Goal: Information Seeking & Learning: Understand process/instructions

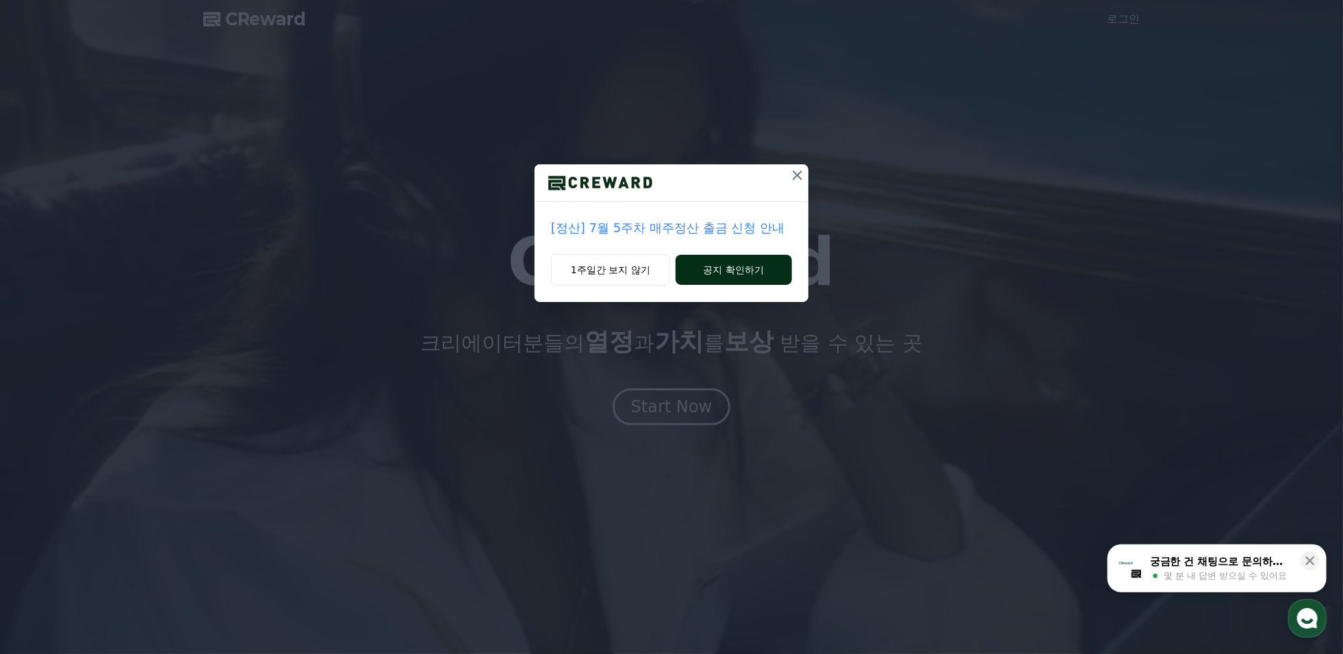
click at [718, 285] on button "공지 확인하기" at bounding box center [734, 270] width 116 height 30
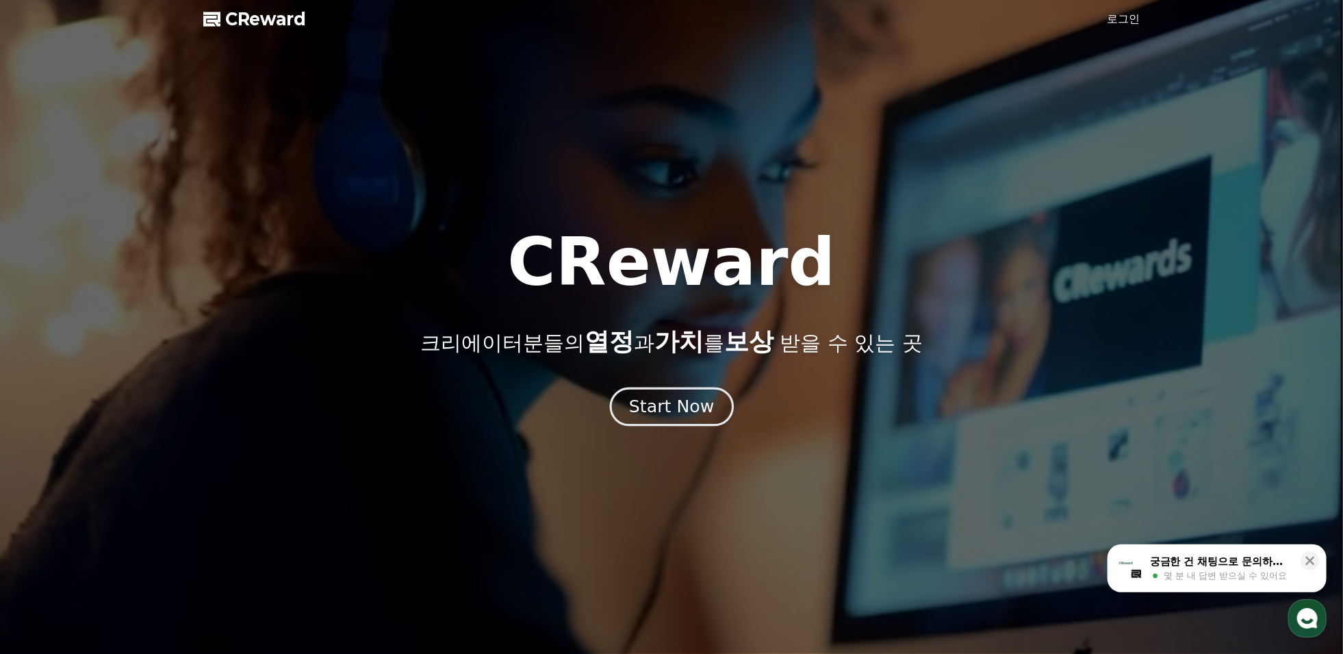
click at [682, 415] on div "Start Now" at bounding box center [671, 406] width 85 height 23
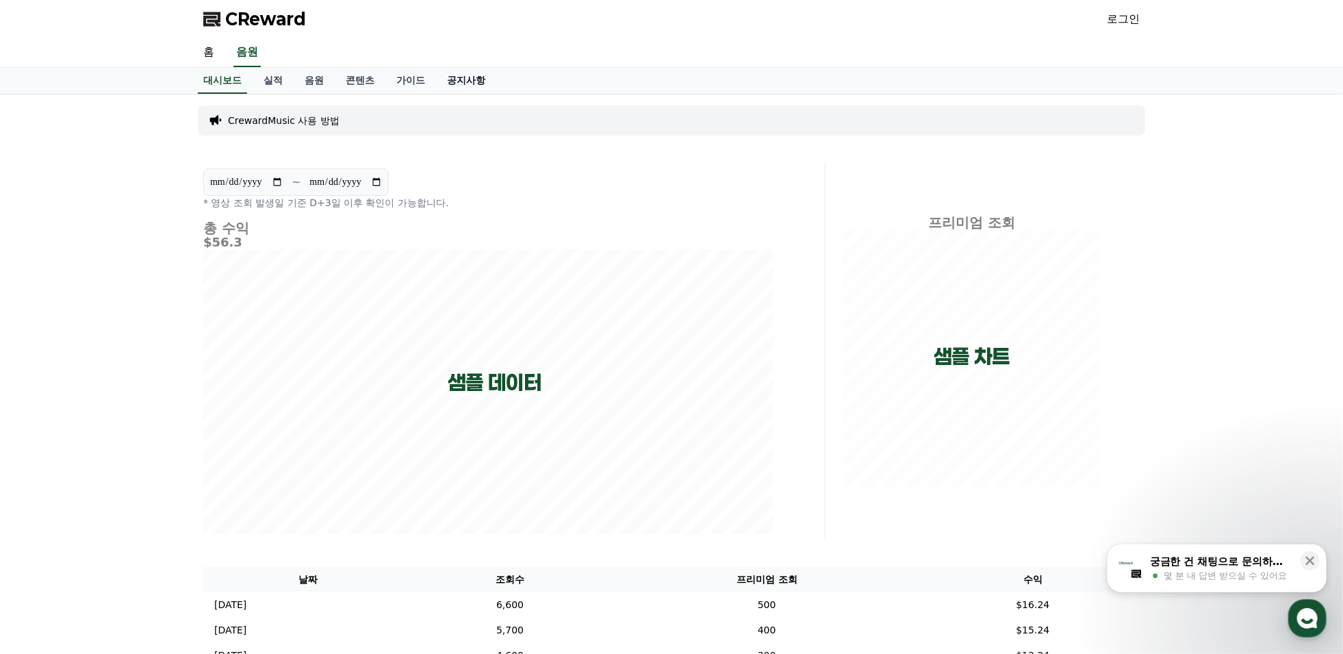
click at [496, 94] on link "공지사항" at bounding box center [466, 81] width 60 height 26
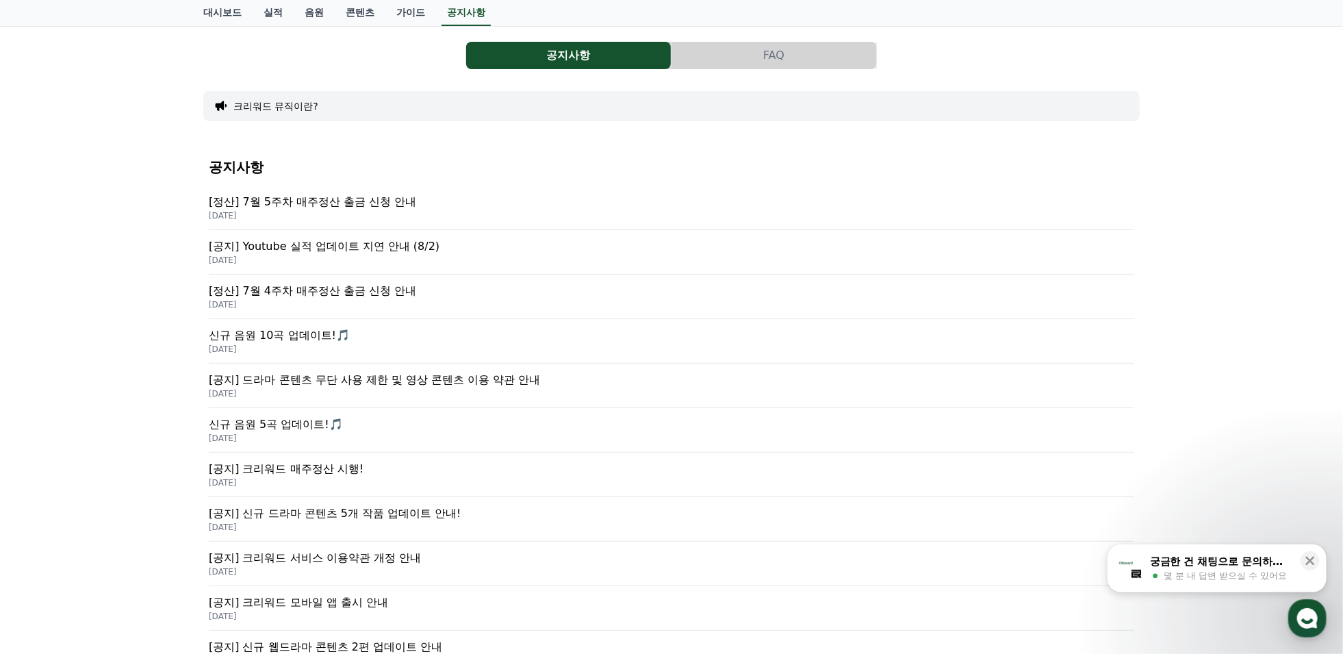
scroll to position [137, 0]
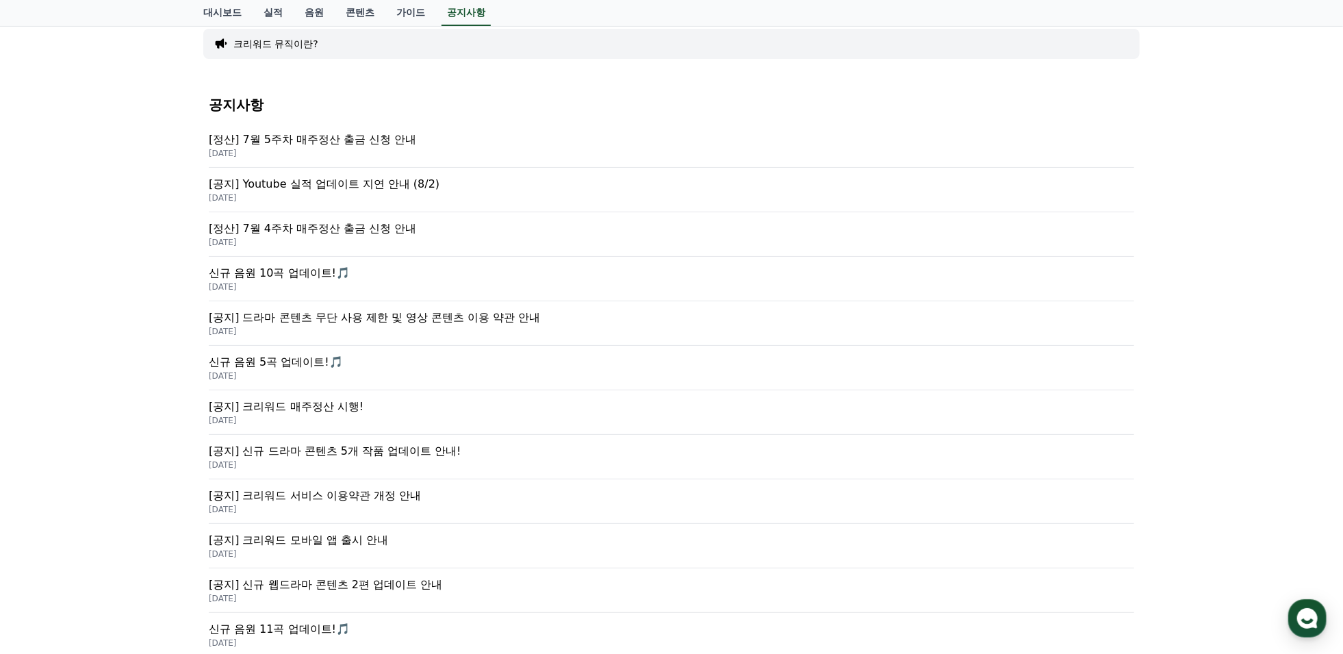
click at [330, 326] on p "[공지] 드라마 콘텐츠 무단 사용 제한 및 영상 콘텐츠 이용 약관 안내" at bounding box center [671, 317] width 925 height 16
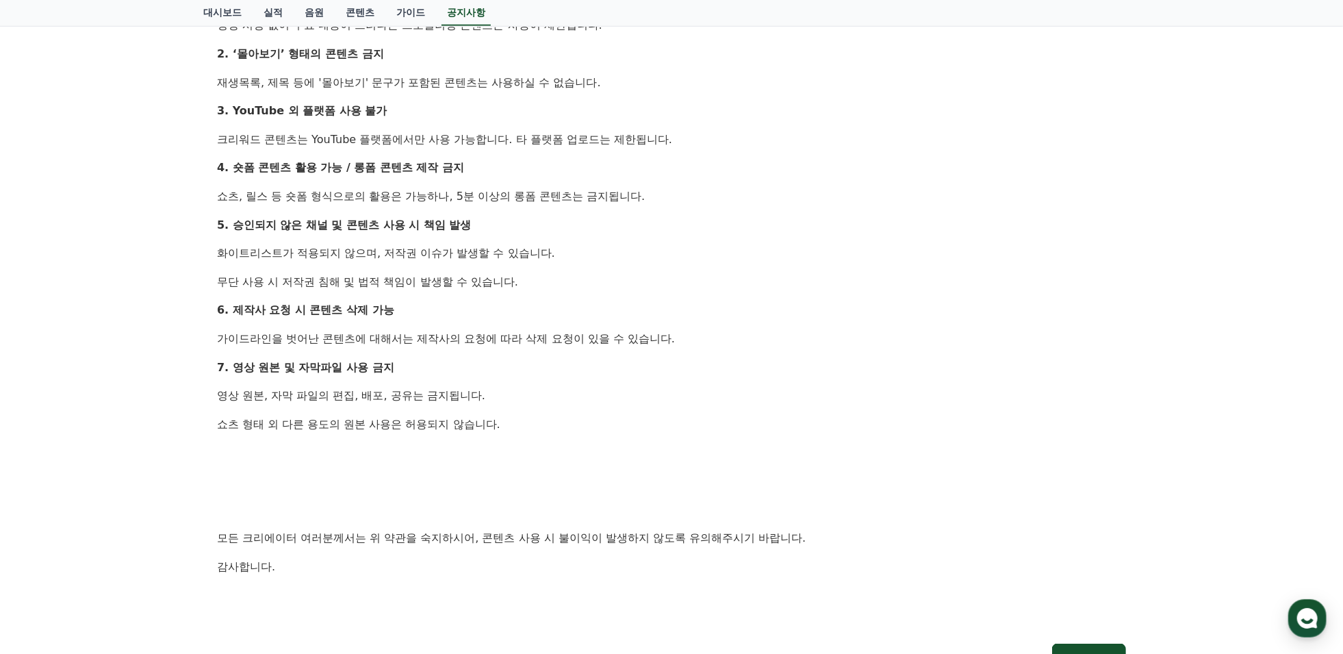
scroll to position [821, 0]
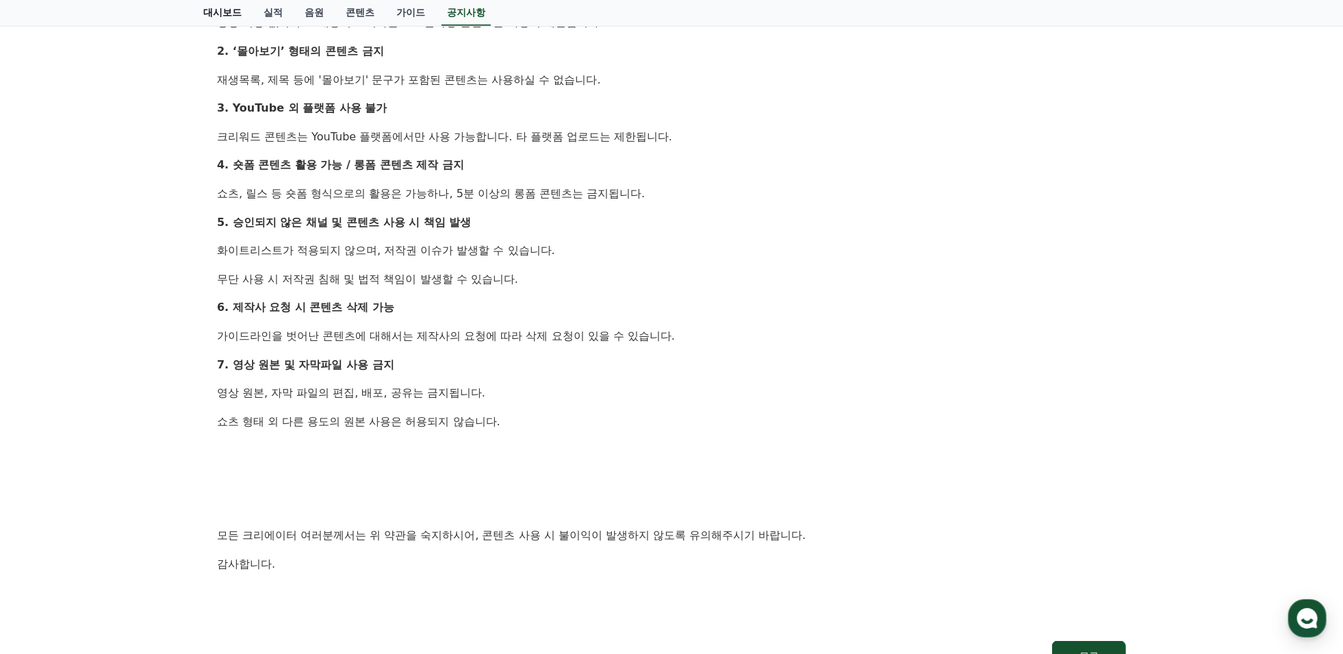
click at [248, 20] on link "대시보드" at bounding box center [222, 13] width 60 height 26
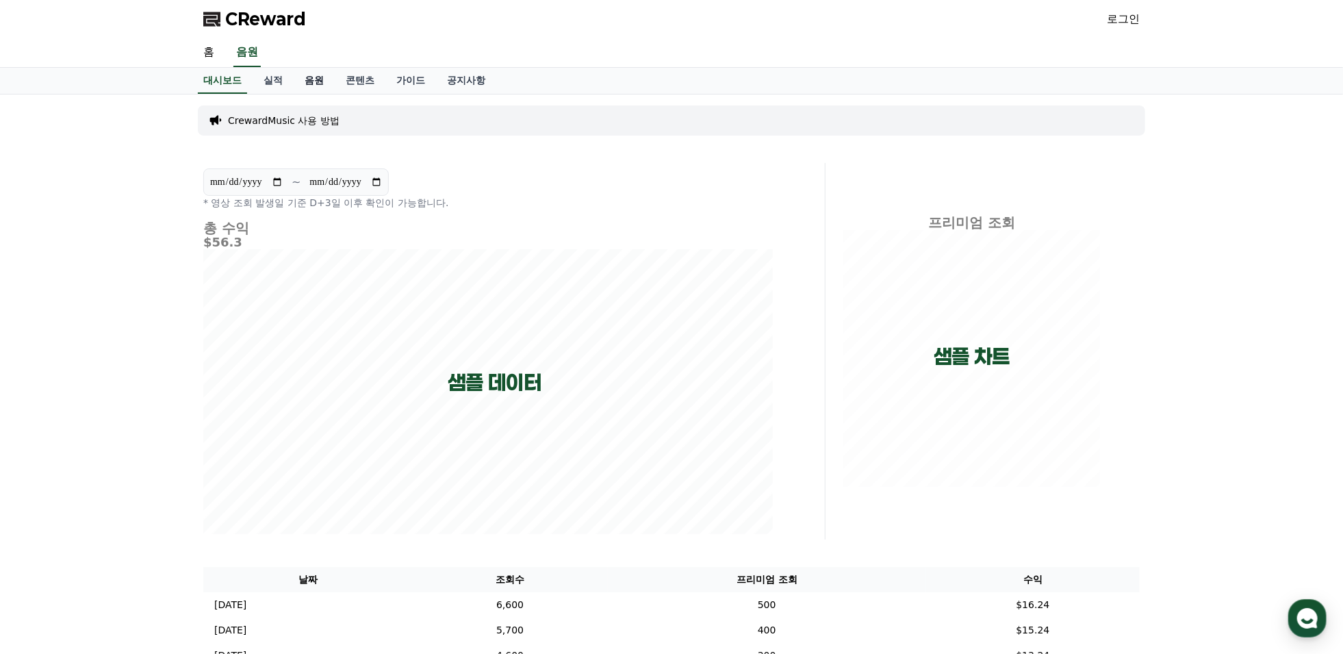
click at [335, 94] on link "음원" at bounding box center [314, 81] width 41 height 26
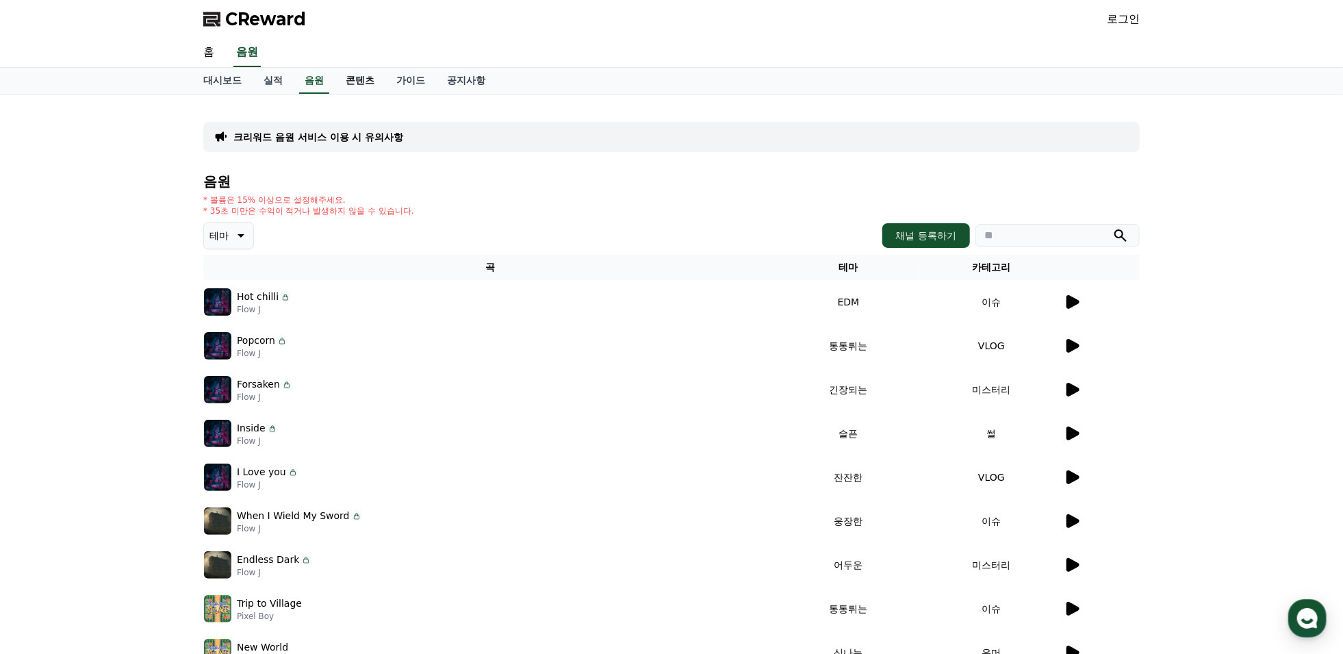
click at [385, 94] on link "콘텐츠" at bounding box center [360, 81] width 51 height 26
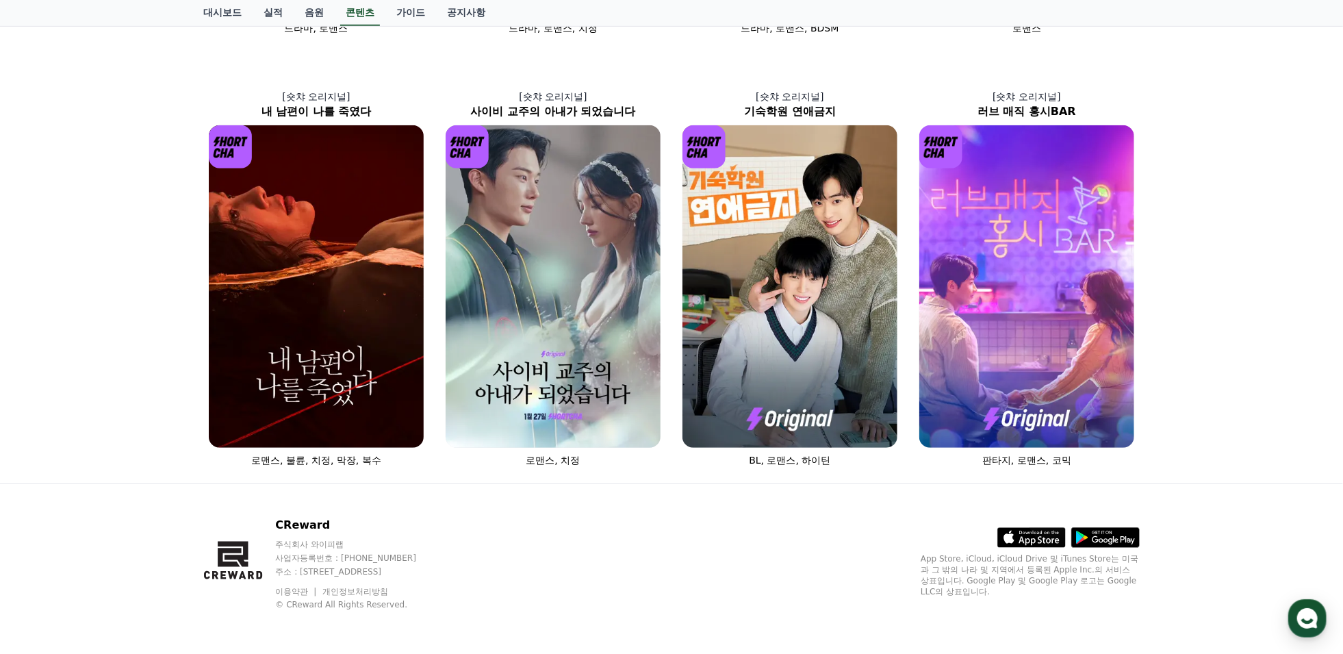
scroll to position [567, 0]
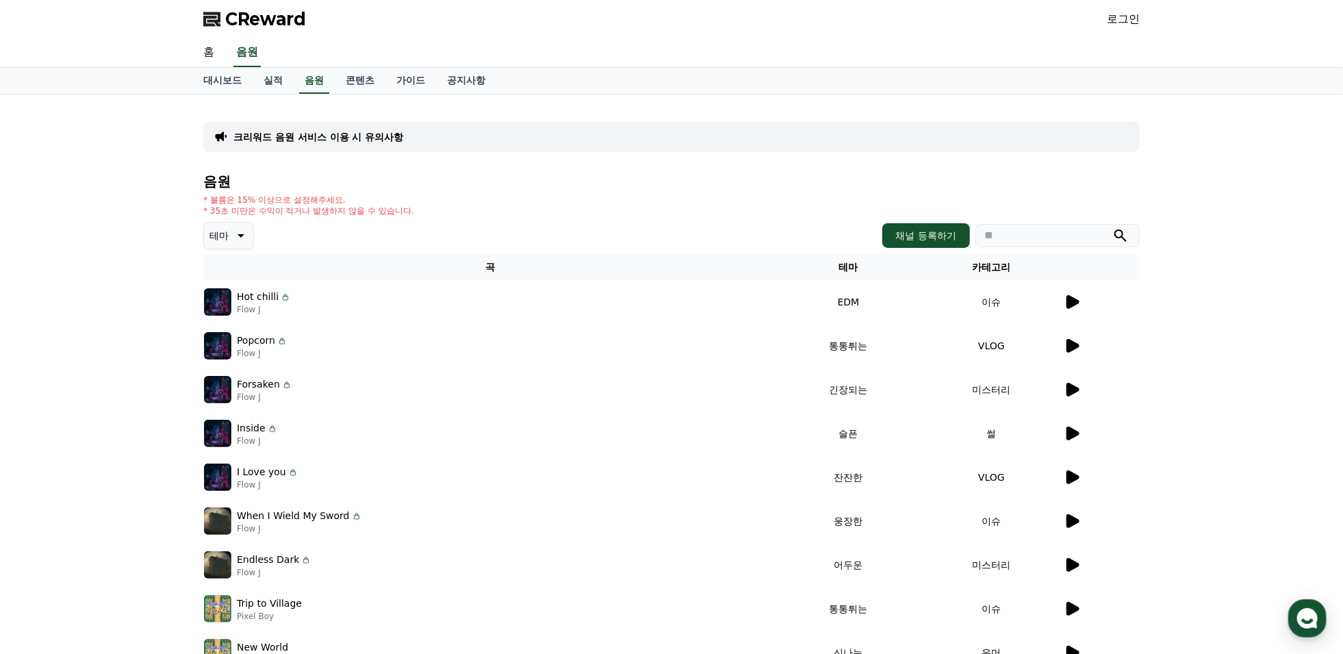
click at [211, 67] on link "홈" at bounding box center [208, 52] width 33 height 29
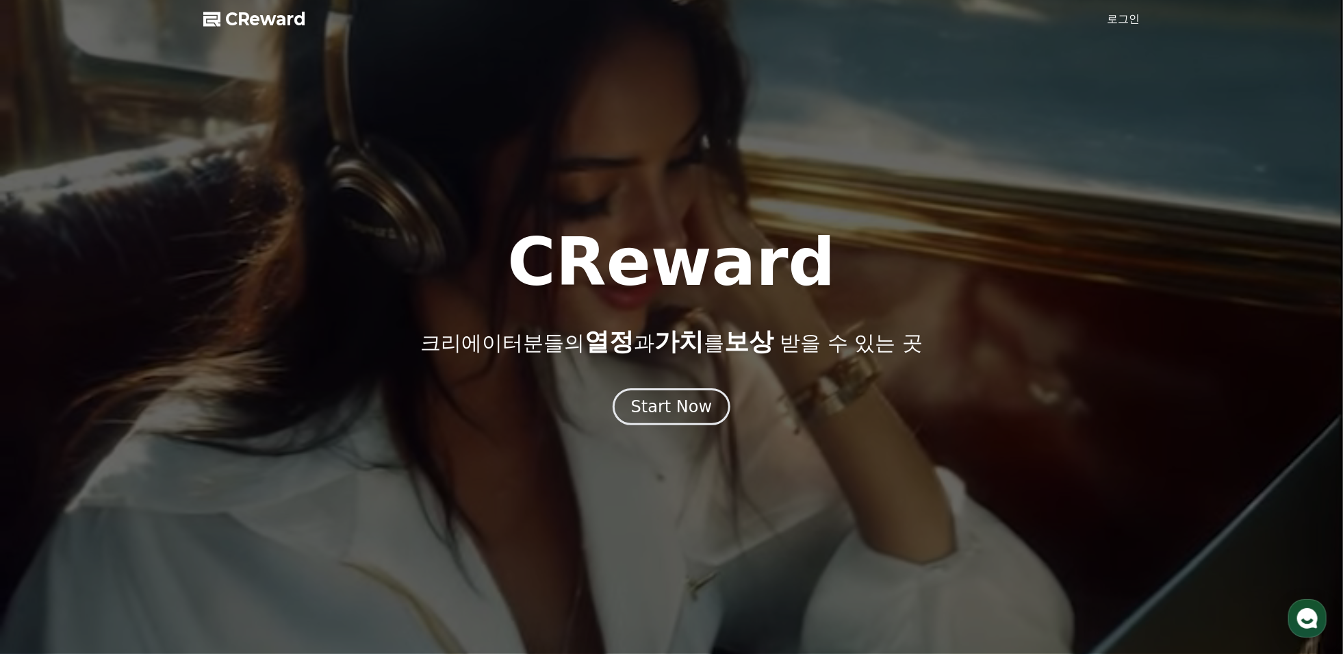
click at [274, 27] on span "CReward" at bounding box center [265, 19] width 81 height 22
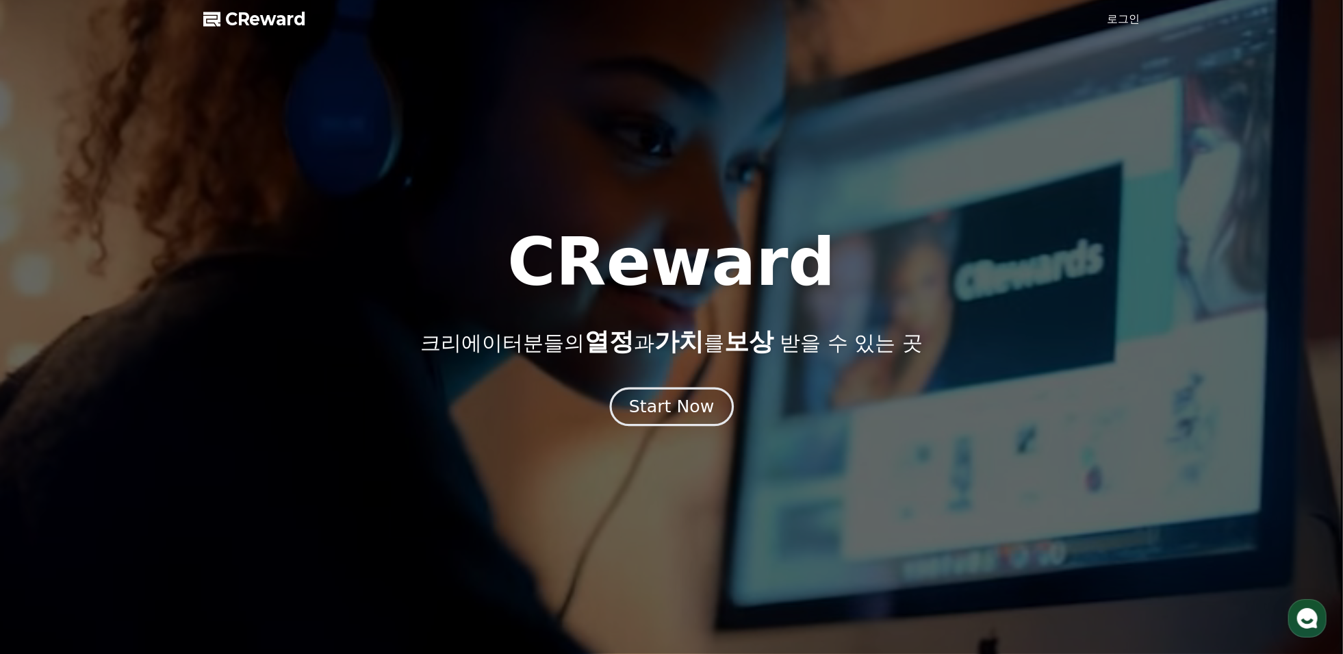
click at [657, 418] on div "Start Now" at bounding box center [671, 406] width 85 height 23
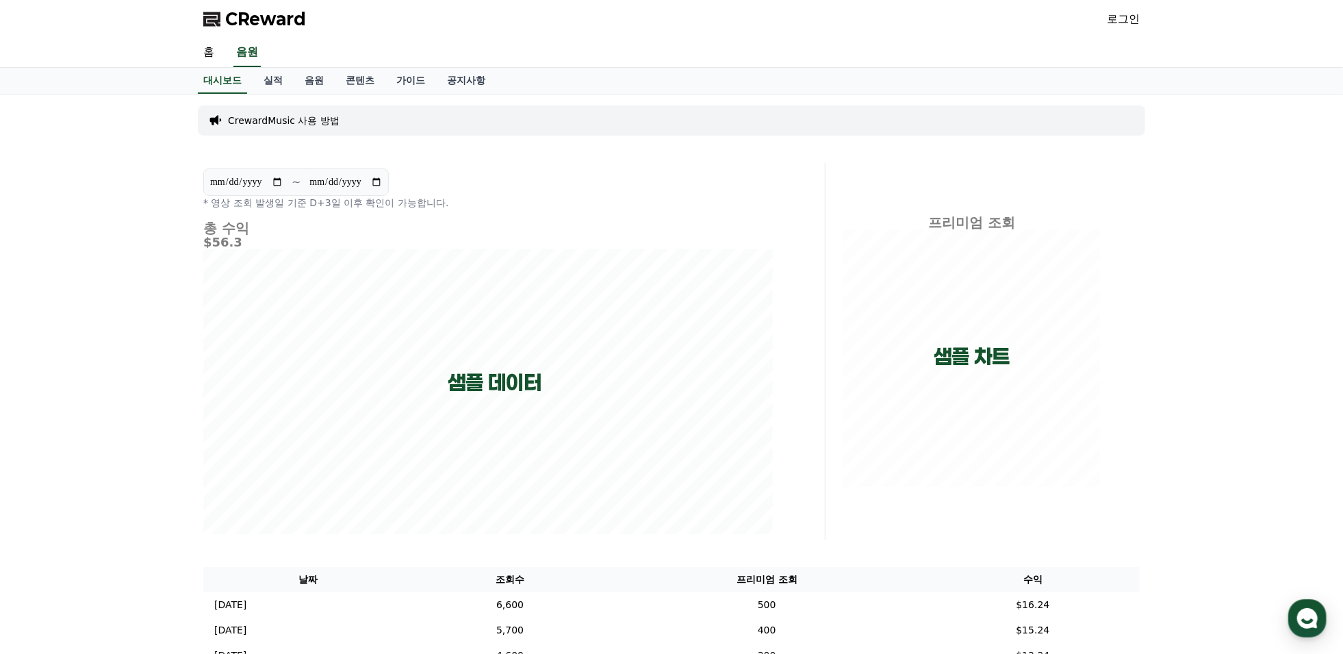
click at [340, 127] on p "CrewardMusic 사용 방법" at bounding box center [284, 121] width 112 height 14
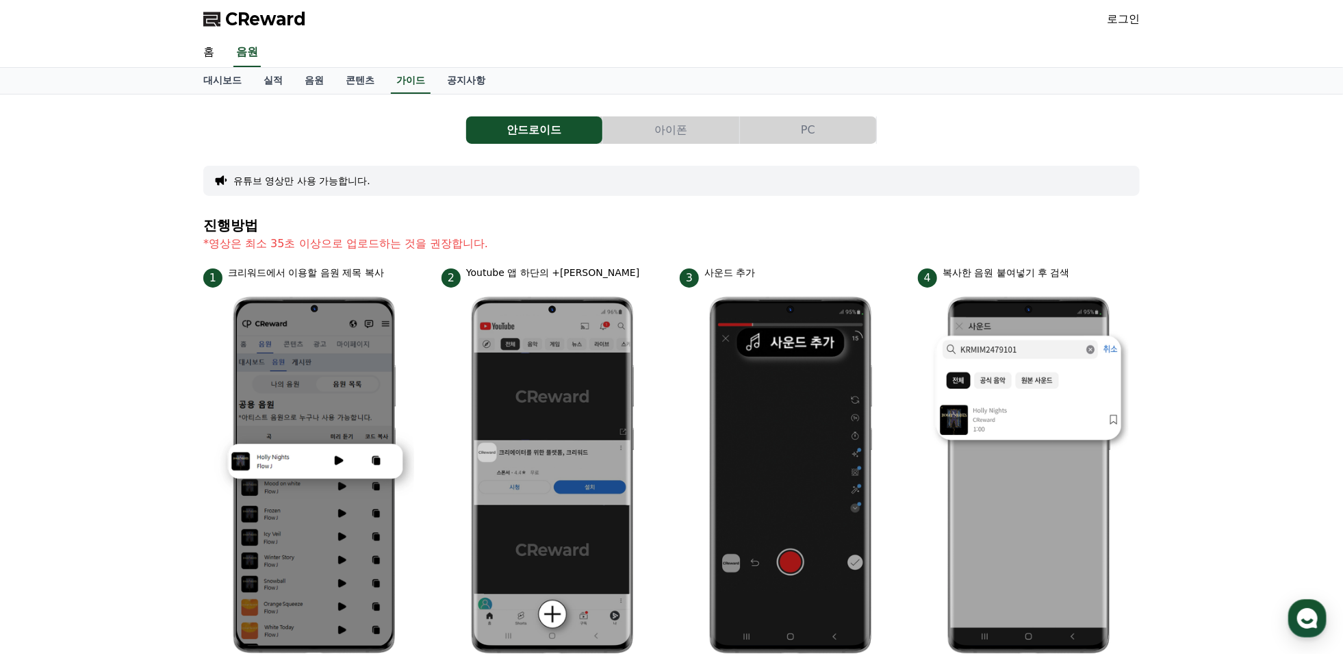
click at [694, 144] on button "아이폰" at bounding box center [671, 129] width 136 height 27
